Goal: Information Seeking & Learning: Compare options

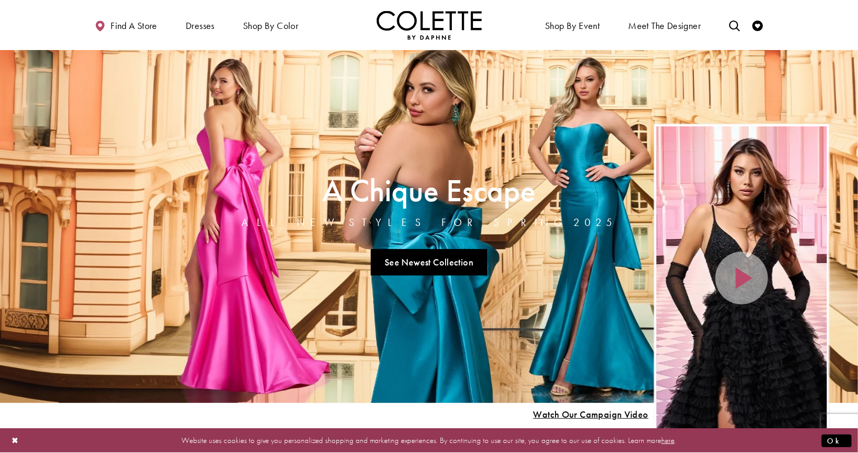
click at [0, 0] on div "Primary block" at bounding box center [0, 0] width 0 height 0
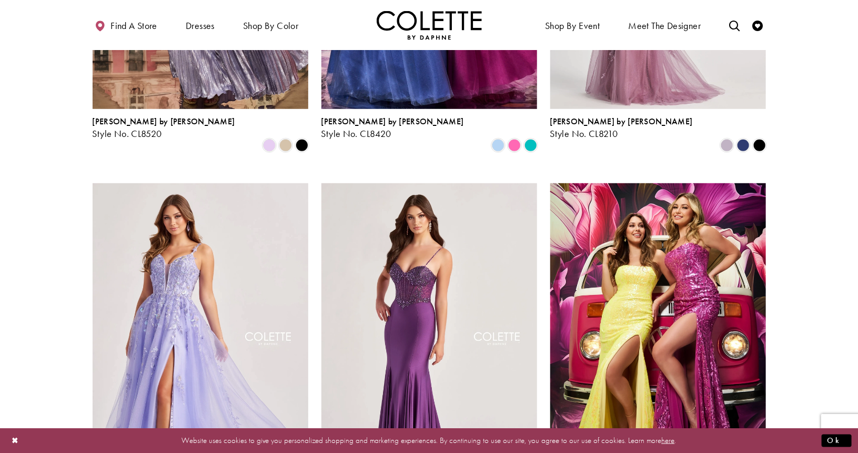
scroll to position [348, 0]
click at [192, 274] on img "Visit Colette by Daphne Style No. CL8060 Page" at bounding box center [201, 340] width 216 height 314
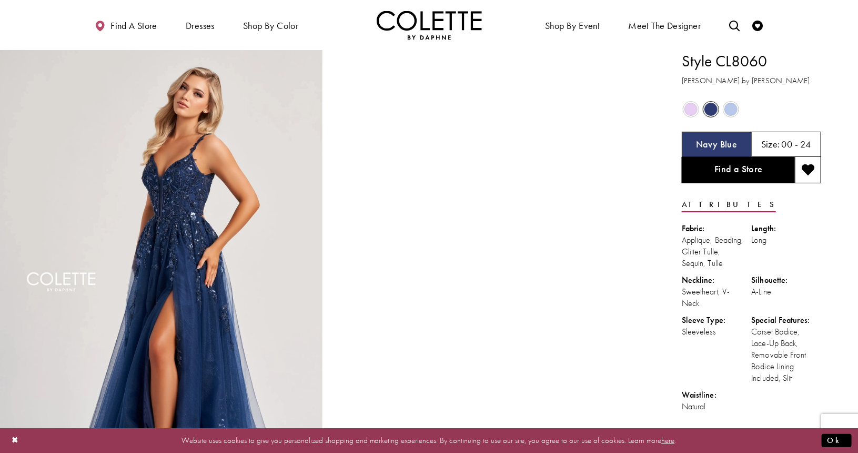
click at [732, 108] on span "Product color controls state depends on size chosen" at bounding box center [731, 109] width 13 height 13
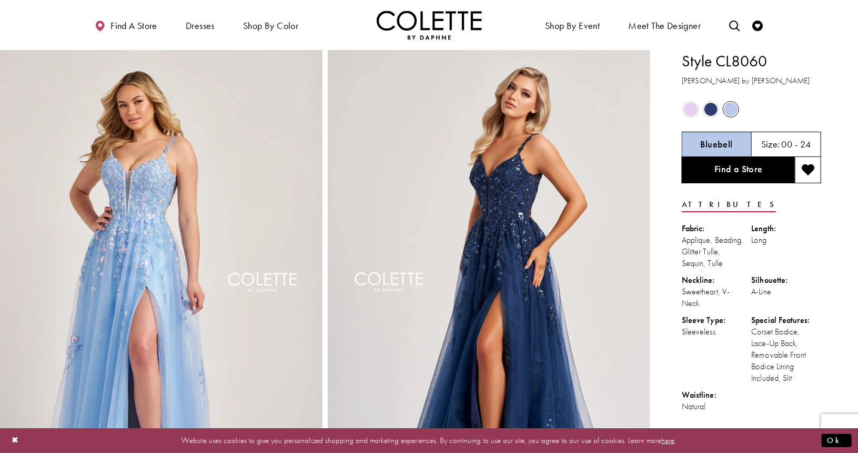
click at [712, 112] on span "Product color controls state depends on size chosen" at bounding box center [711, 109] width 13 height 13
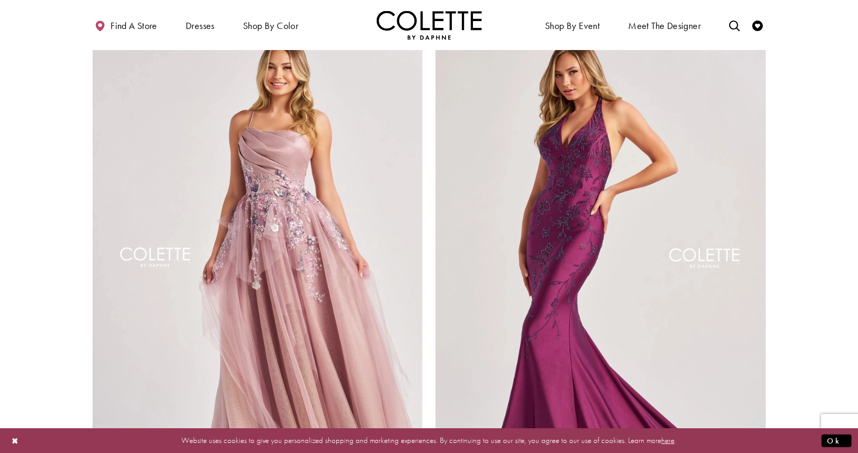
scroll to position [1672, 0]
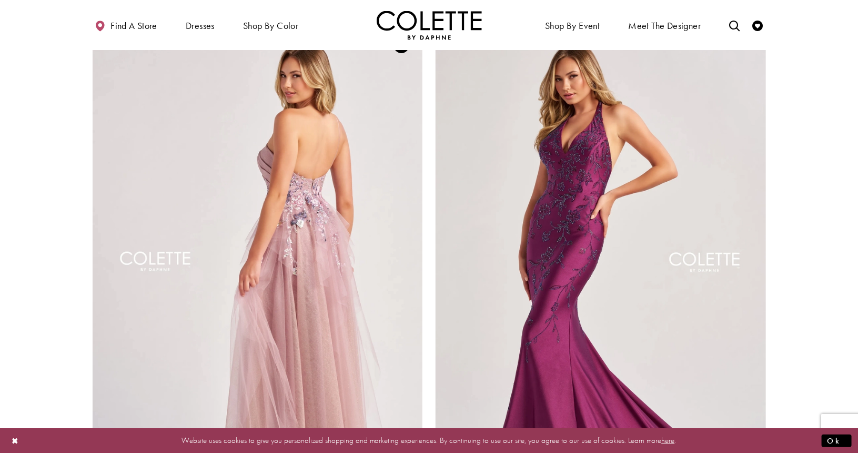
click at [336, 268] on img "Visit Colette by Daphne Style No. CL8400 Page" at bounding box center [258, 264] width 331 height 481
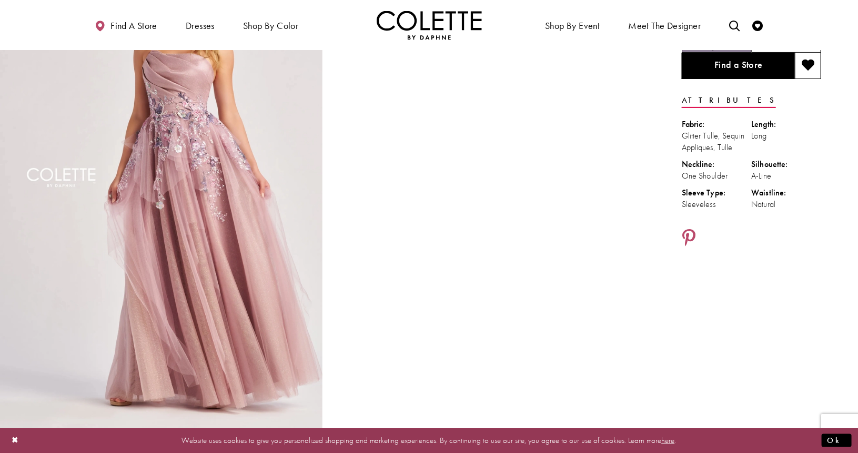
scroll to position [132, 0]
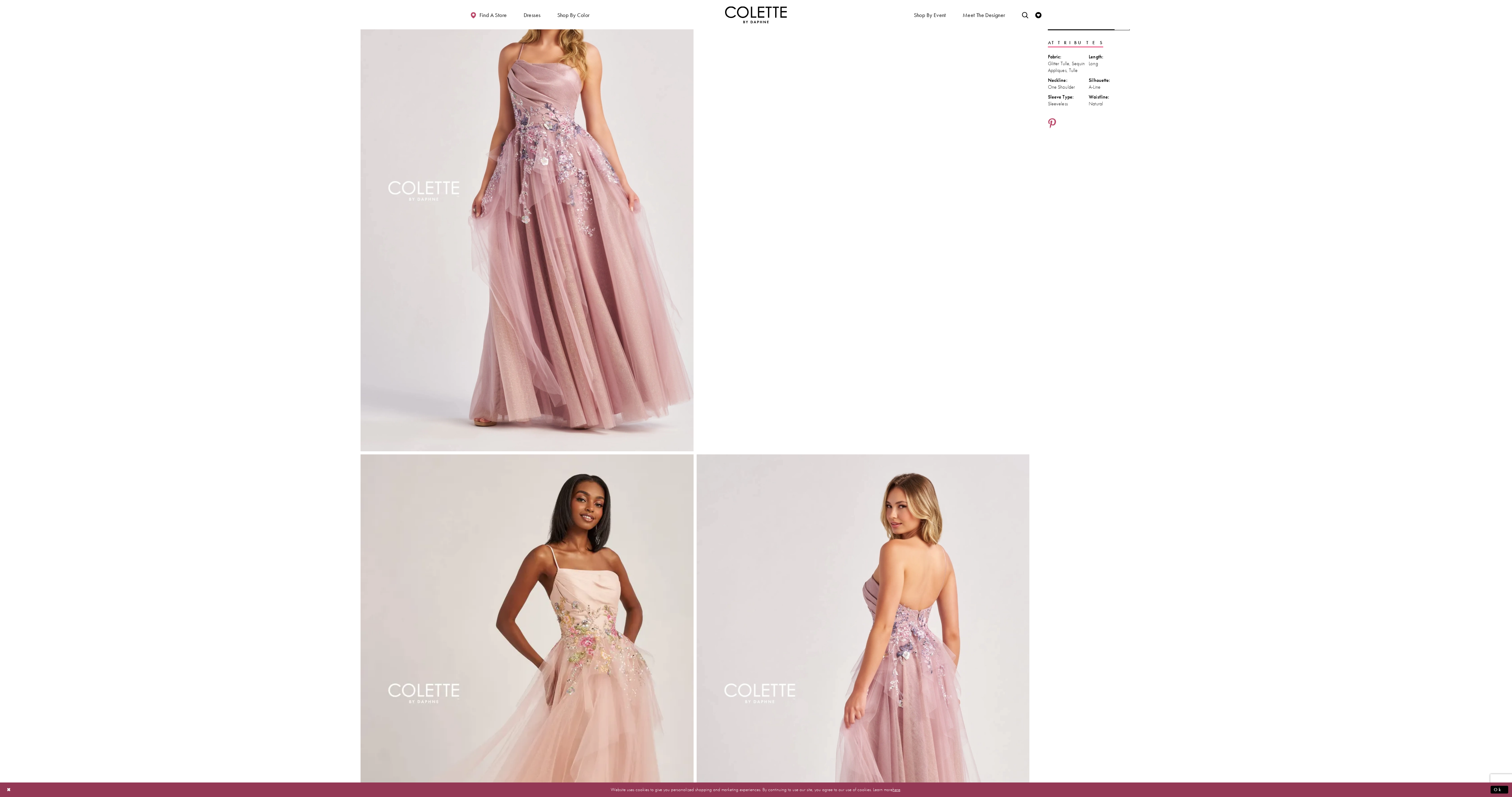
drag, startPoint x: 477, startPoint y: 0, endPoint x: 1129, endPoint y: 305, distance: 719.8
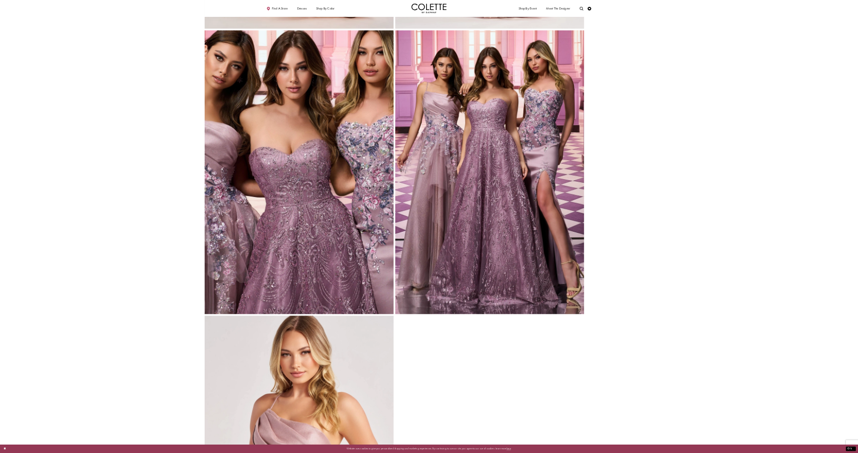
scroll to position [0, 0]
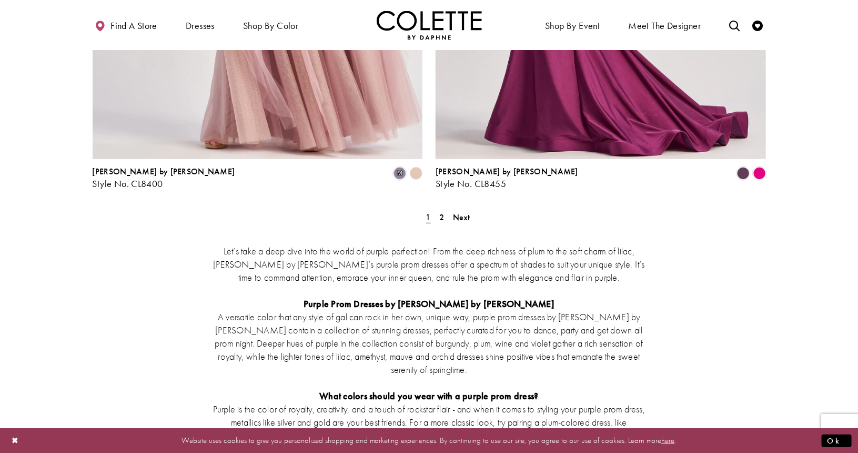
scroll to position [2020, 0]
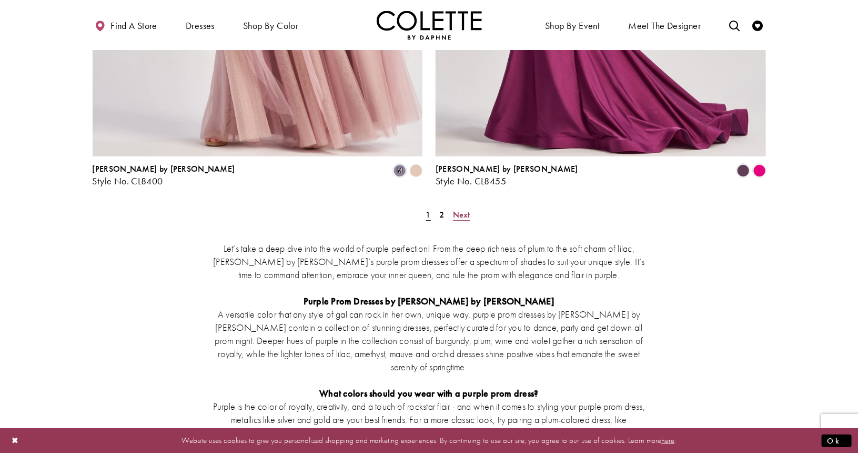
click at [462, 209] on span "Next" at bounding box center [461, 214] width 17 height 11
